Goal: Task Accomplishment & Management: Manage account settings

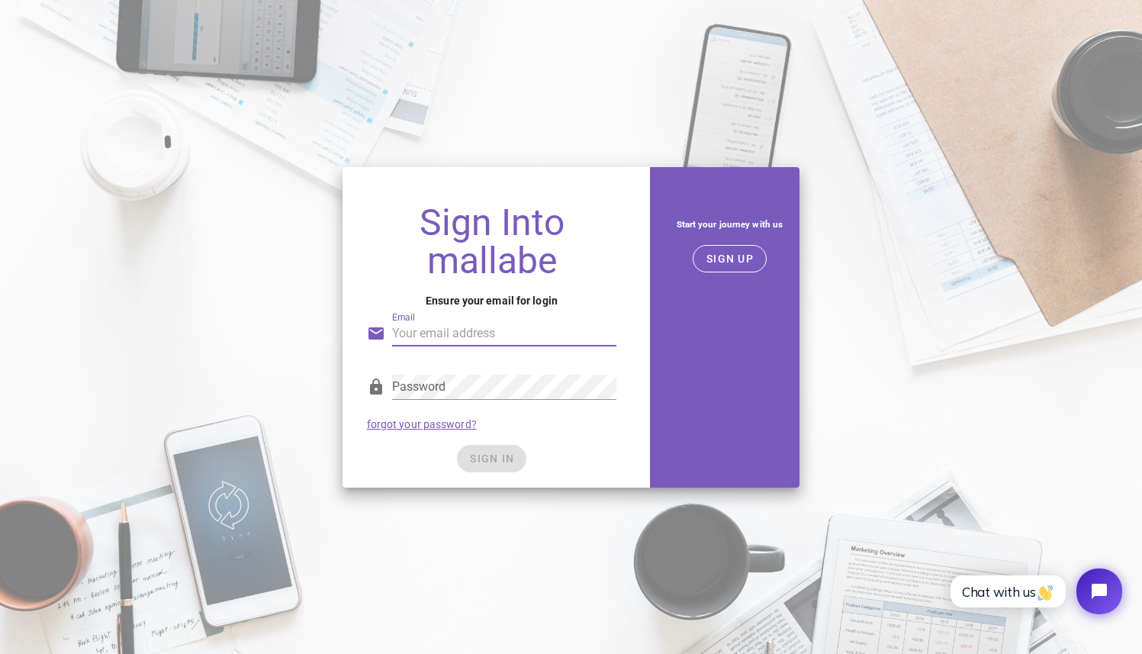
click at [494, 333] on input "Email" at bounding box center [504, 333] width 225 height 24
type input "[EMAIL_ADDRESS][DOMAIN_NAME]"
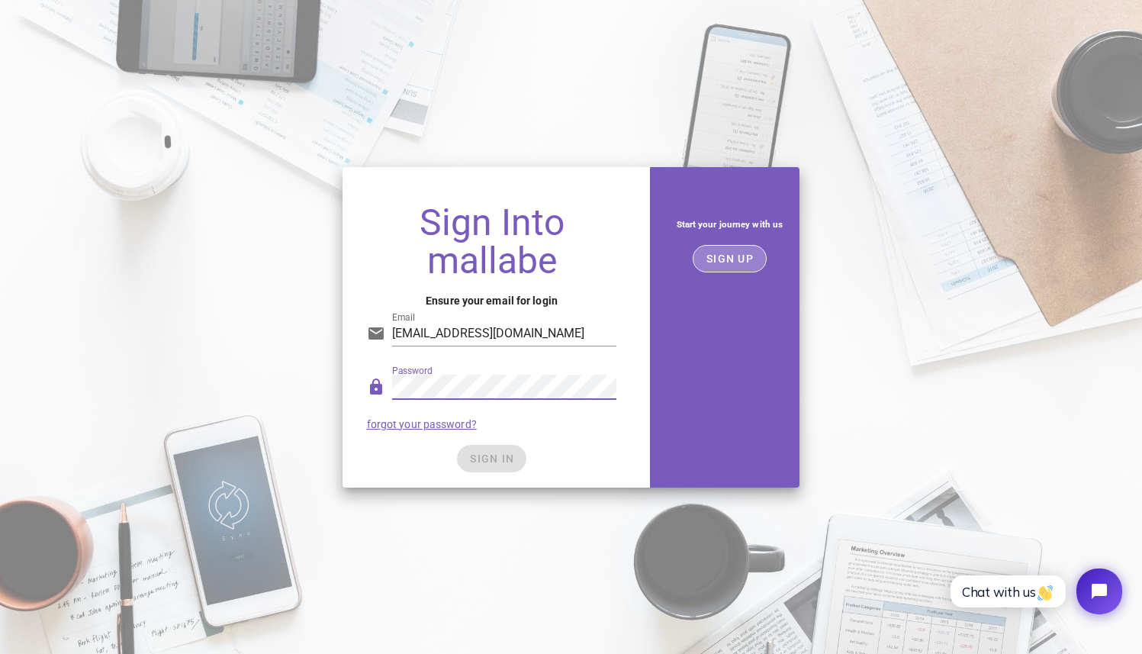
click at [733, 253] on span "SIGN UP" at bounding box center [730, 259] width 48 height 12
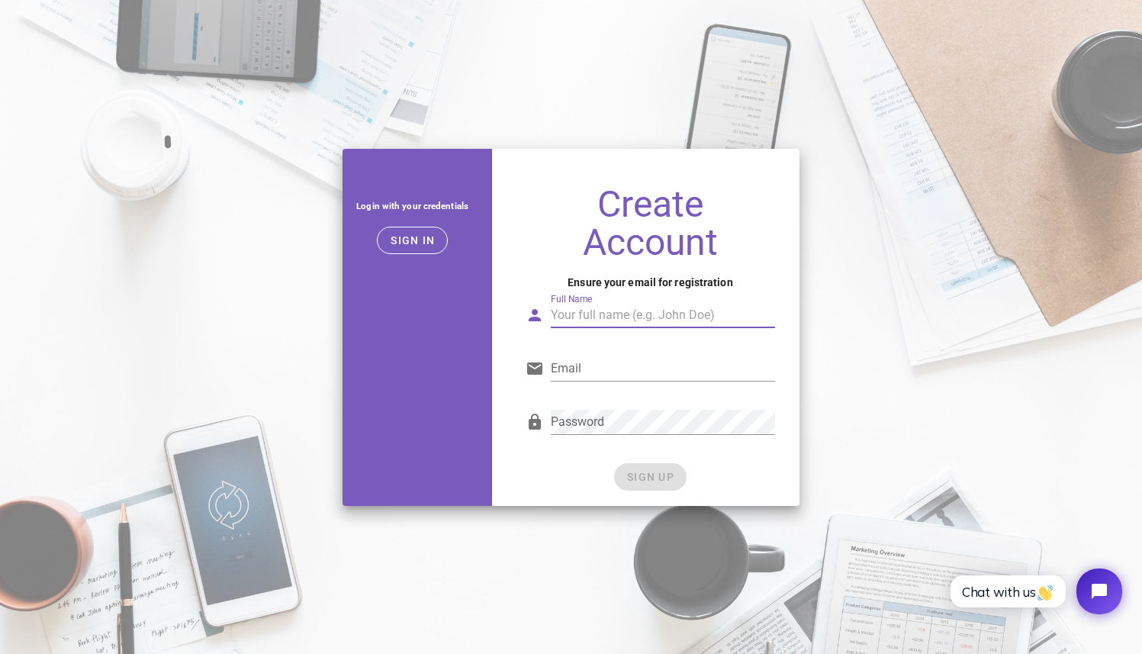
click at [587, 314] on input "Full Name" at bounding box center [663, 315] width 225 height 24
type input "Boris Pshenichnikov"
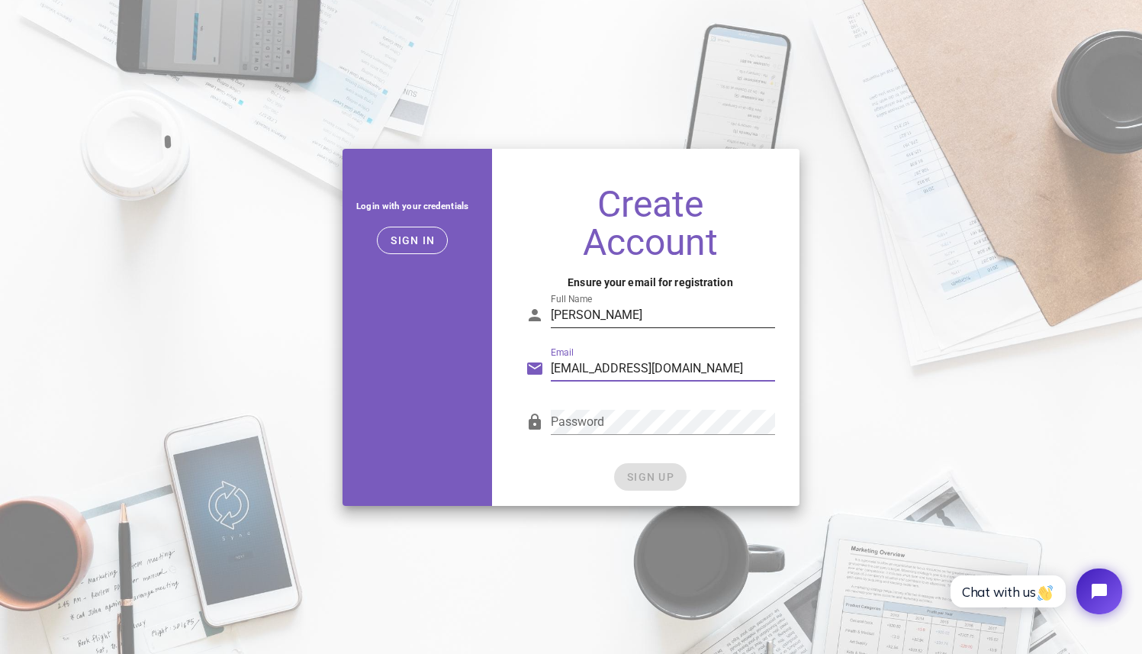
type input "[EMAIL_ADDRESS][DOMAIN_NAME]"
click at [674, 476] on span "SIGN UP" at bounding box center [650, 477] width 48 height 12
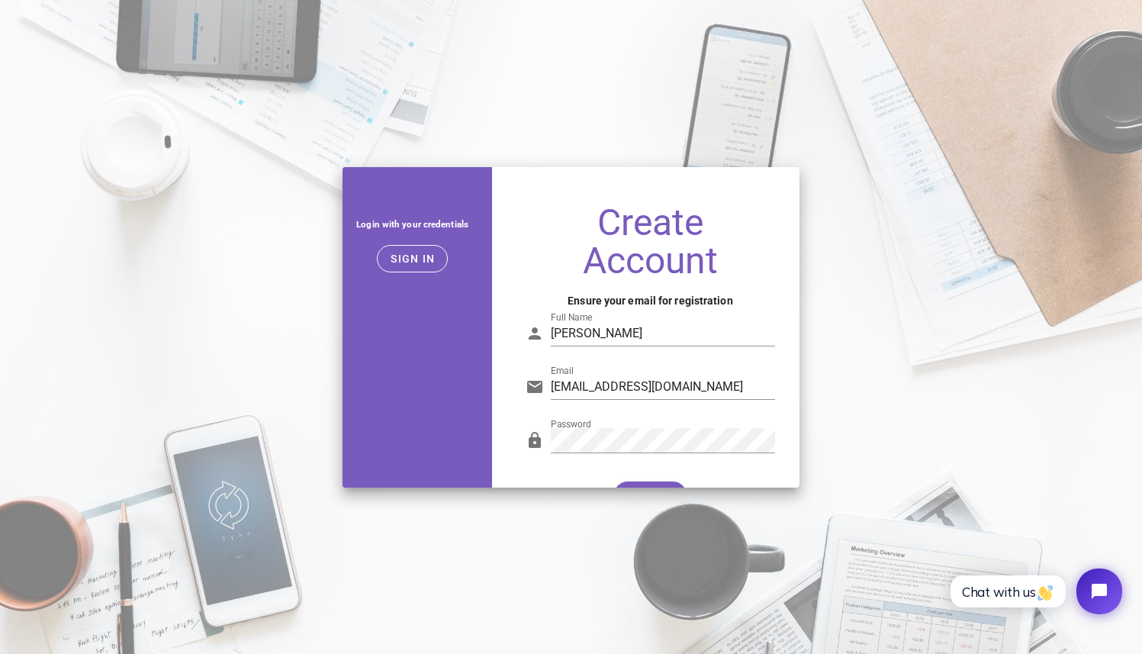
type input "pshenichnikov@gmail.com"
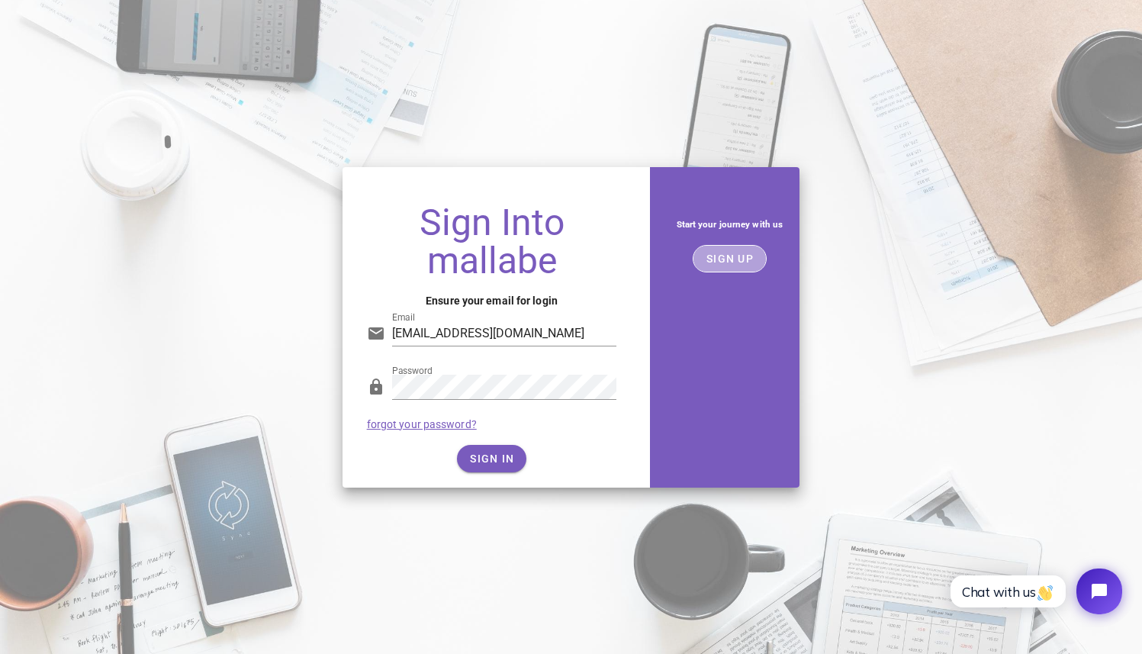
click at [729, 255] on span "SIGN UP" at bounding box center [730, 259] width 48 height 12
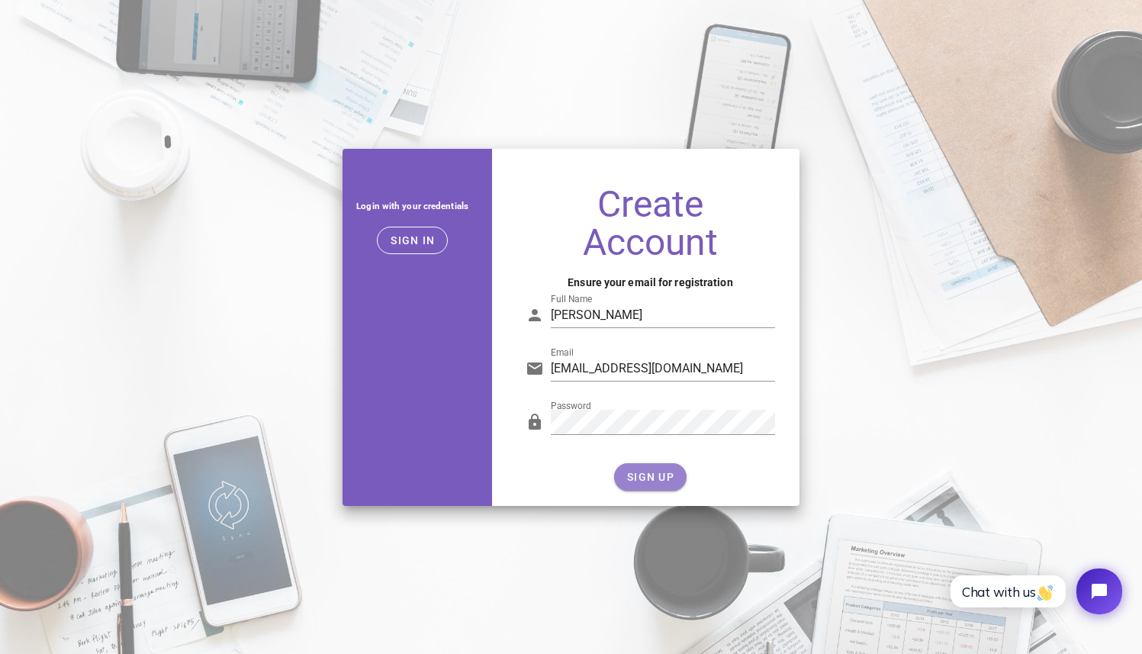
click at [661, 475] on span "SIGN UP" at bounding box center [650, 477] width 48 height 12
click at [420, 247] on button "Sign in" at bounding box center [412, 240] width 71 height 27
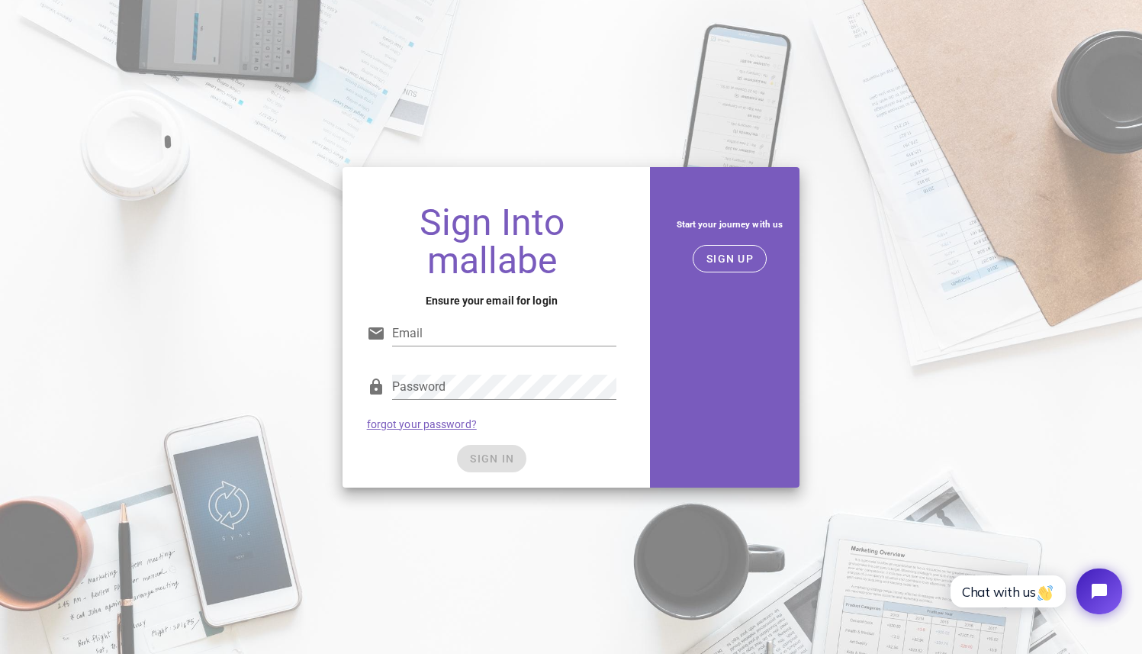
type input "pshenichnikov@gmail.com"
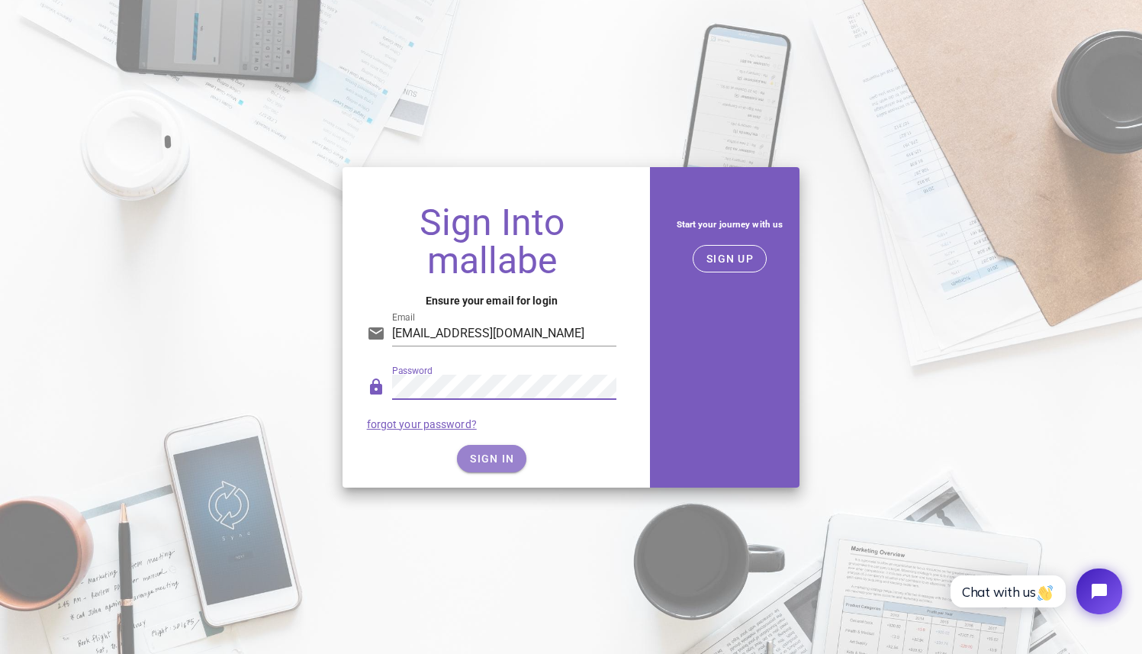
click at [498, 449] on button "SIGN IN" at bounding box center [491, 458] width 69 height 27
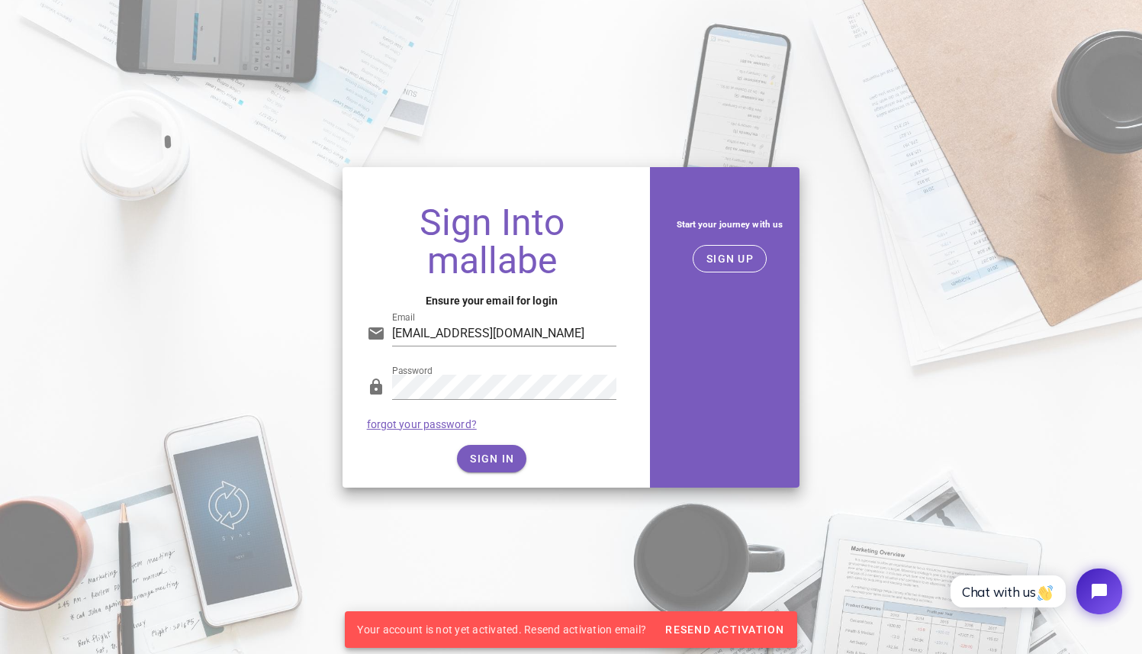
click at [602, 254] on h1 "Sign Into mallabe" at bounding box center [492, 242] width 250 height 76
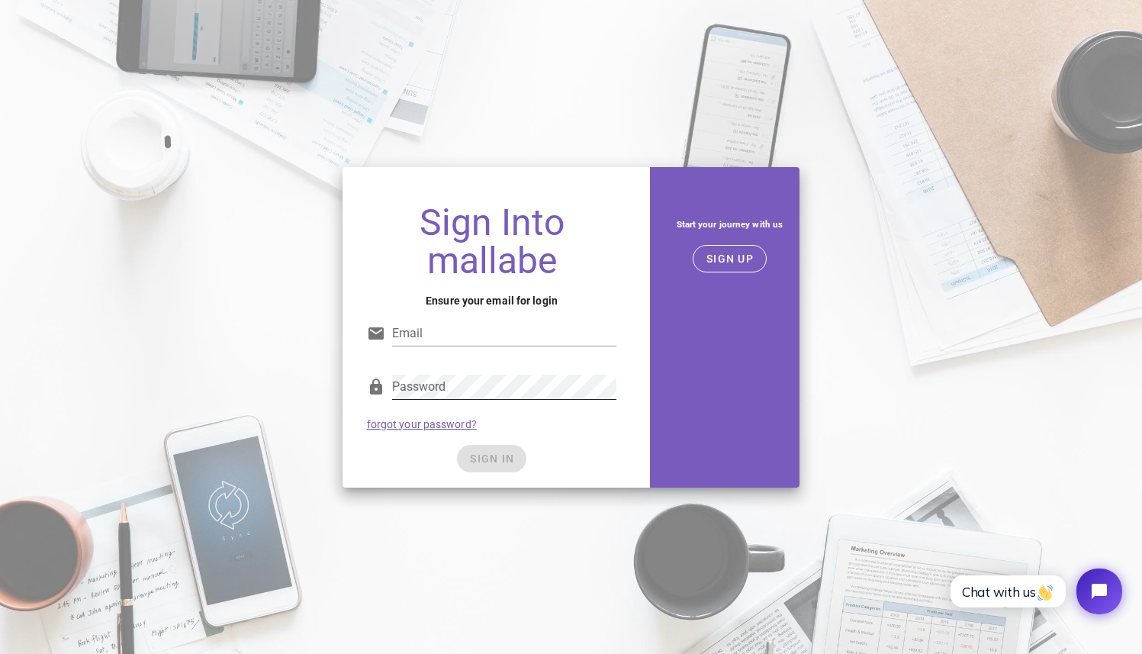
type input "[EMAIL_ADDRESS][DOMAIN_NAME]"
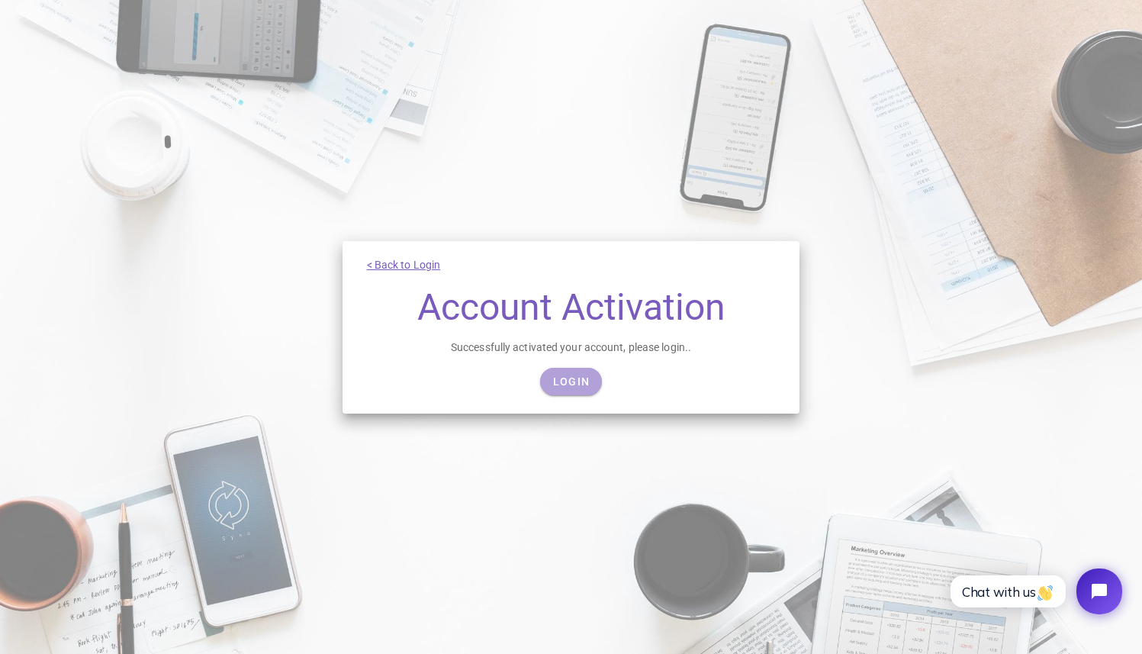
click at [562, 382] on span "Login" at bounding box center [570, 381] width 37 height 12
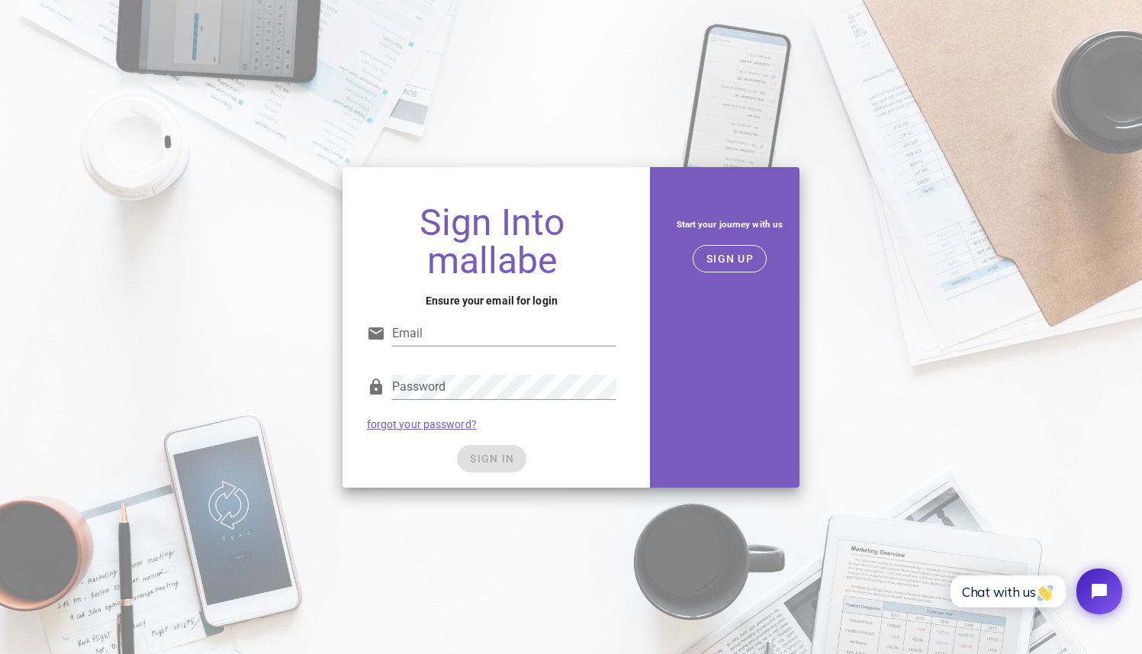
type input "[EMAIL_ADDRESS][DOMAIN_NAME]"
click at [497, 464] on div "SIGN IN" at bounding box center [492, 458] width 250 height 27
click at [497, 464] on span "SIGN IN" at bounding box center [491, 458] width 45 height 12
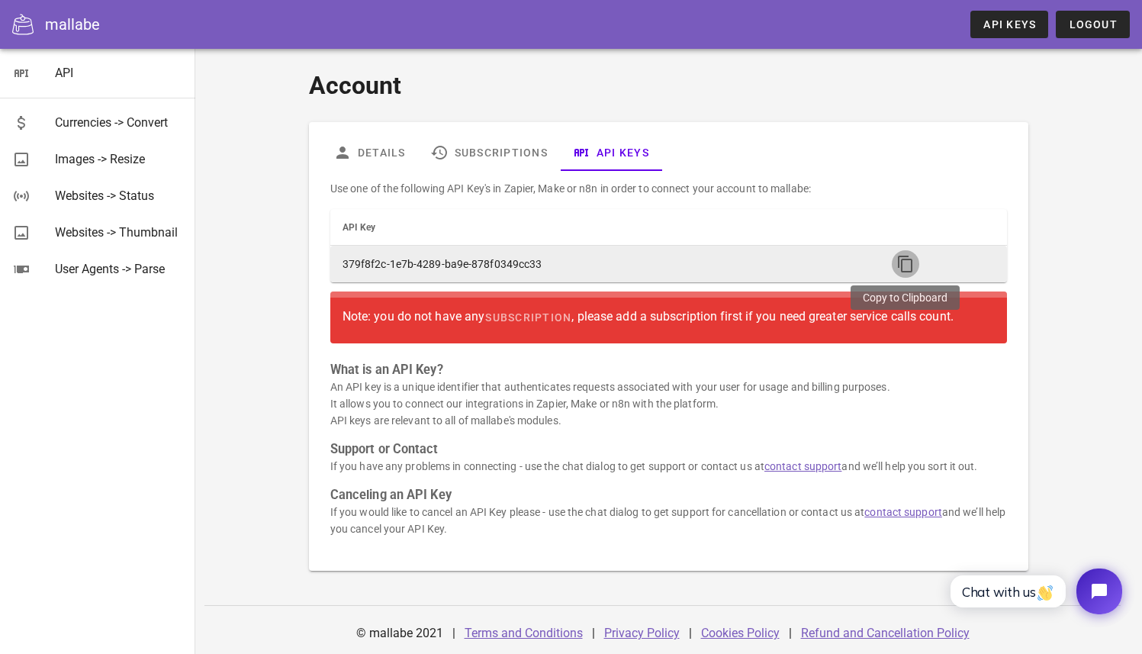
click at [898, 260] on icon "button" at bounding box center [905, 264] width 18 height 18
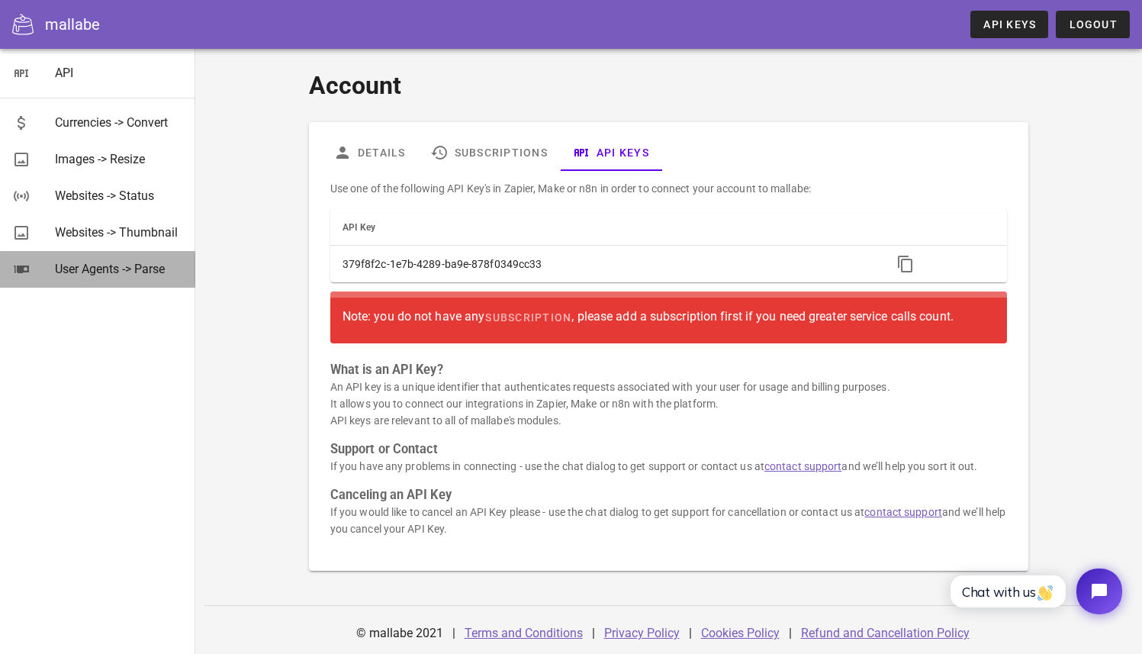
click at [114, 275] on div "User Agents -> Parse" at bounding box center [119, 269] width 128 height 14
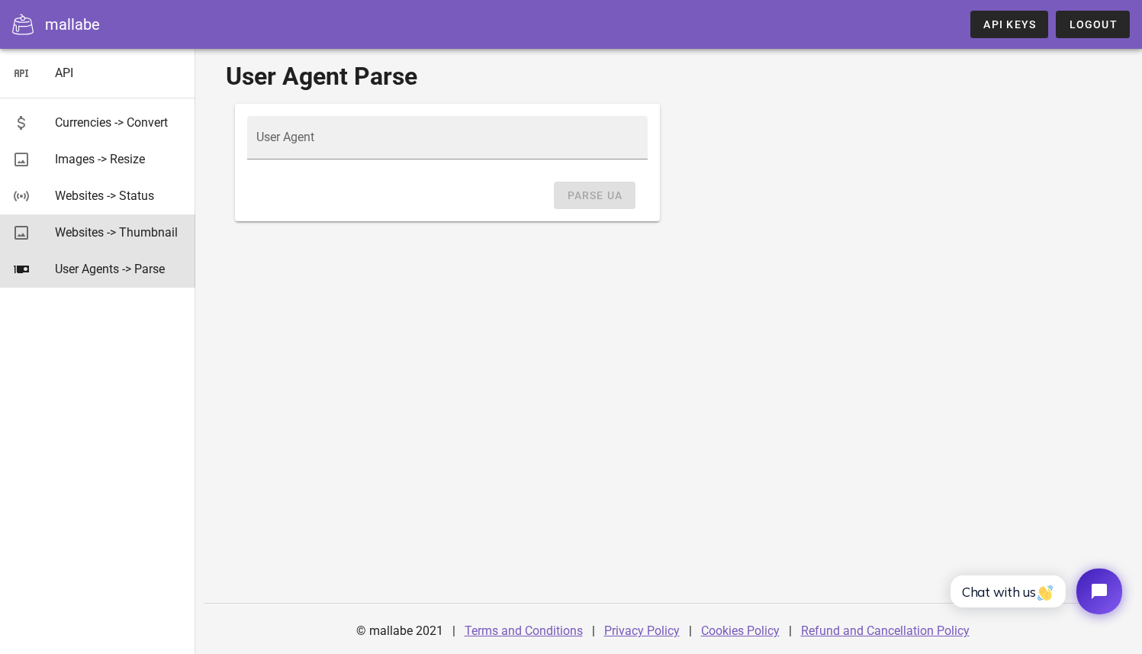
click at [56, 245] on div "Websites -> Thumbnail" at bounding box center [119, 232] width 128 height 33
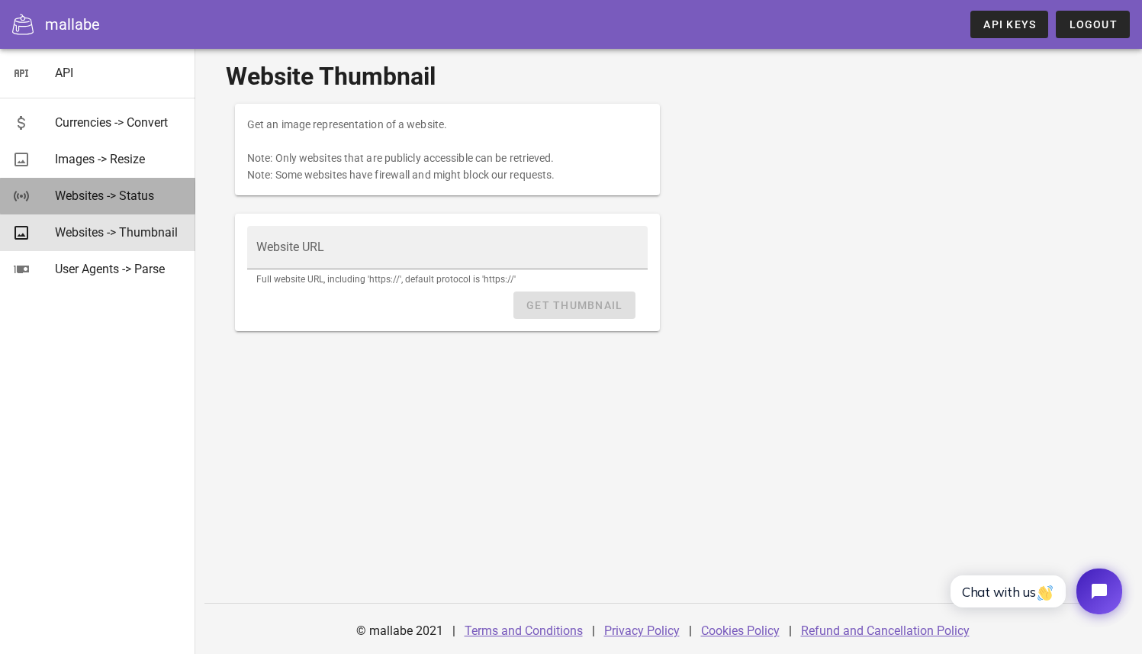
click at [74, 207] on div "Websites -> Status" at bounding box center [119, 195] width 128 height 33
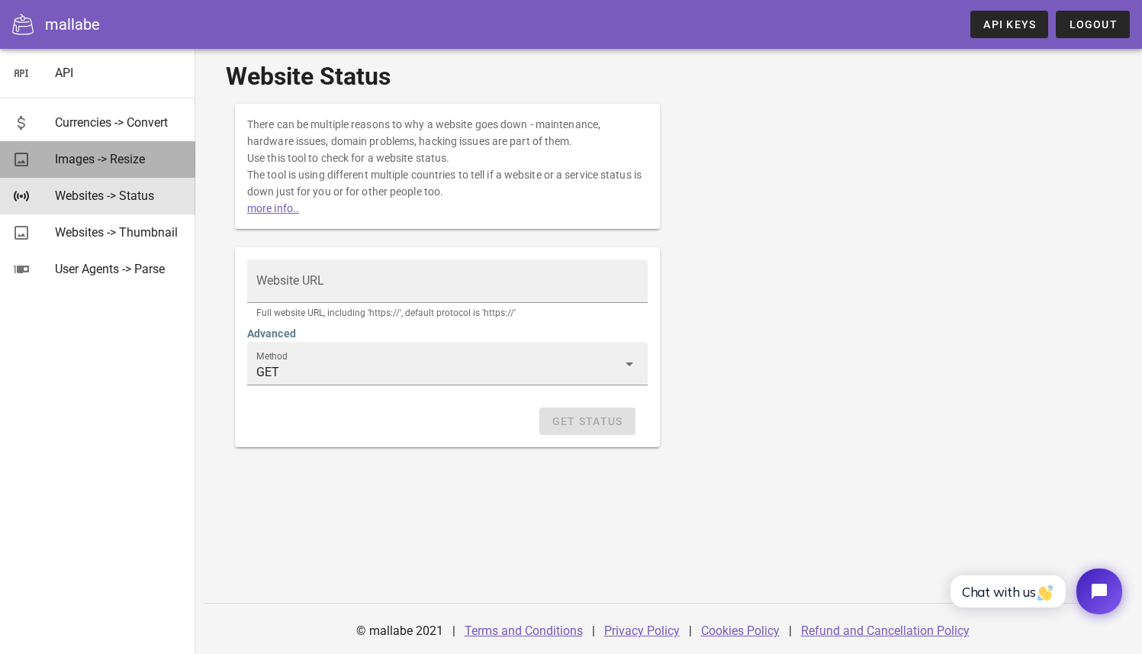
click at [84, 169] on div "Images -> Resize" at bounding box center [119, 159] width 128 height 33
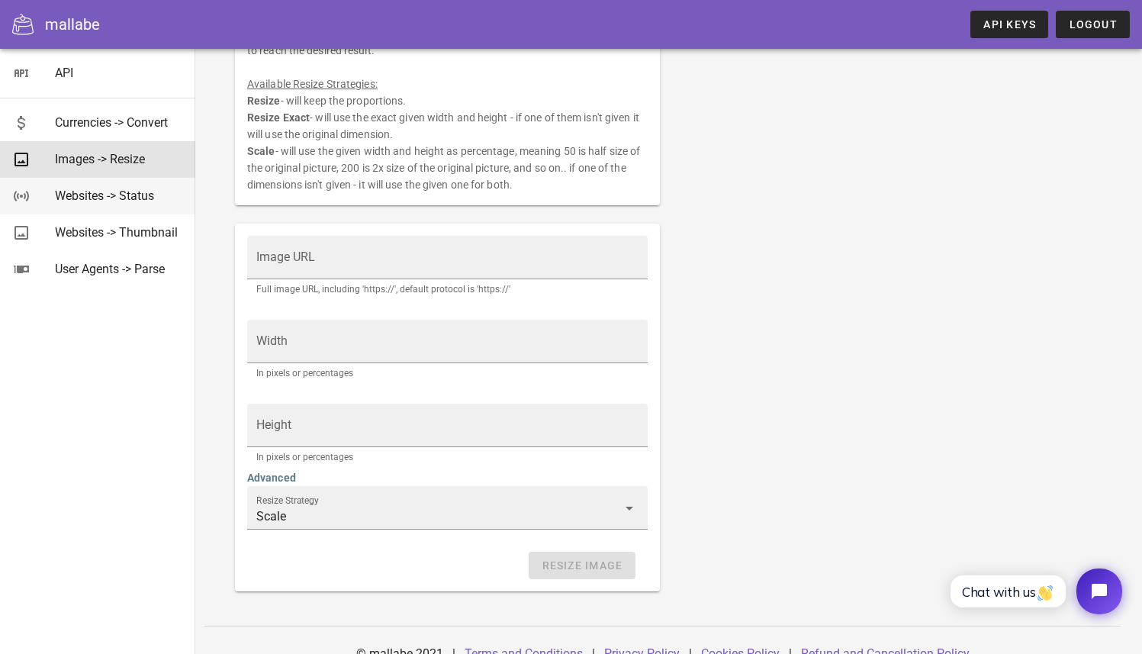
scroll to position [172, 0]
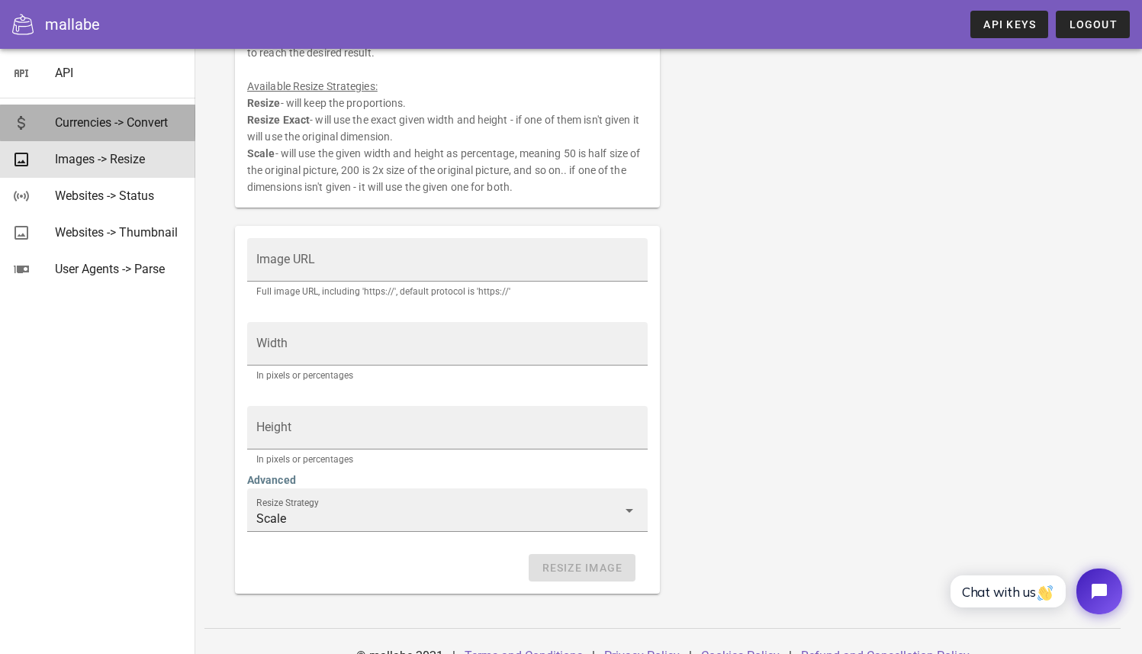
click at [98, 122] on div "Currencies -> Convert" at bounding box center [119, 122] width 128 height 14
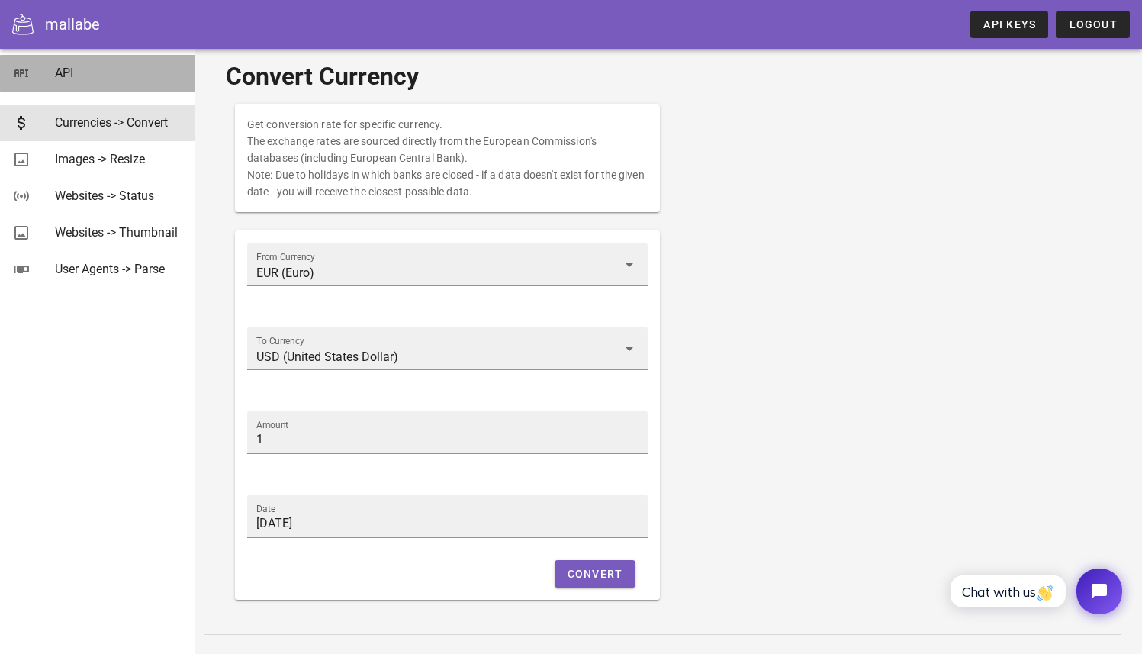
click at [70, 75] on div "API" at bounding box center [119, 73] width 128 height 14
